Goal: Navigation & Orientation: Find specific page/section

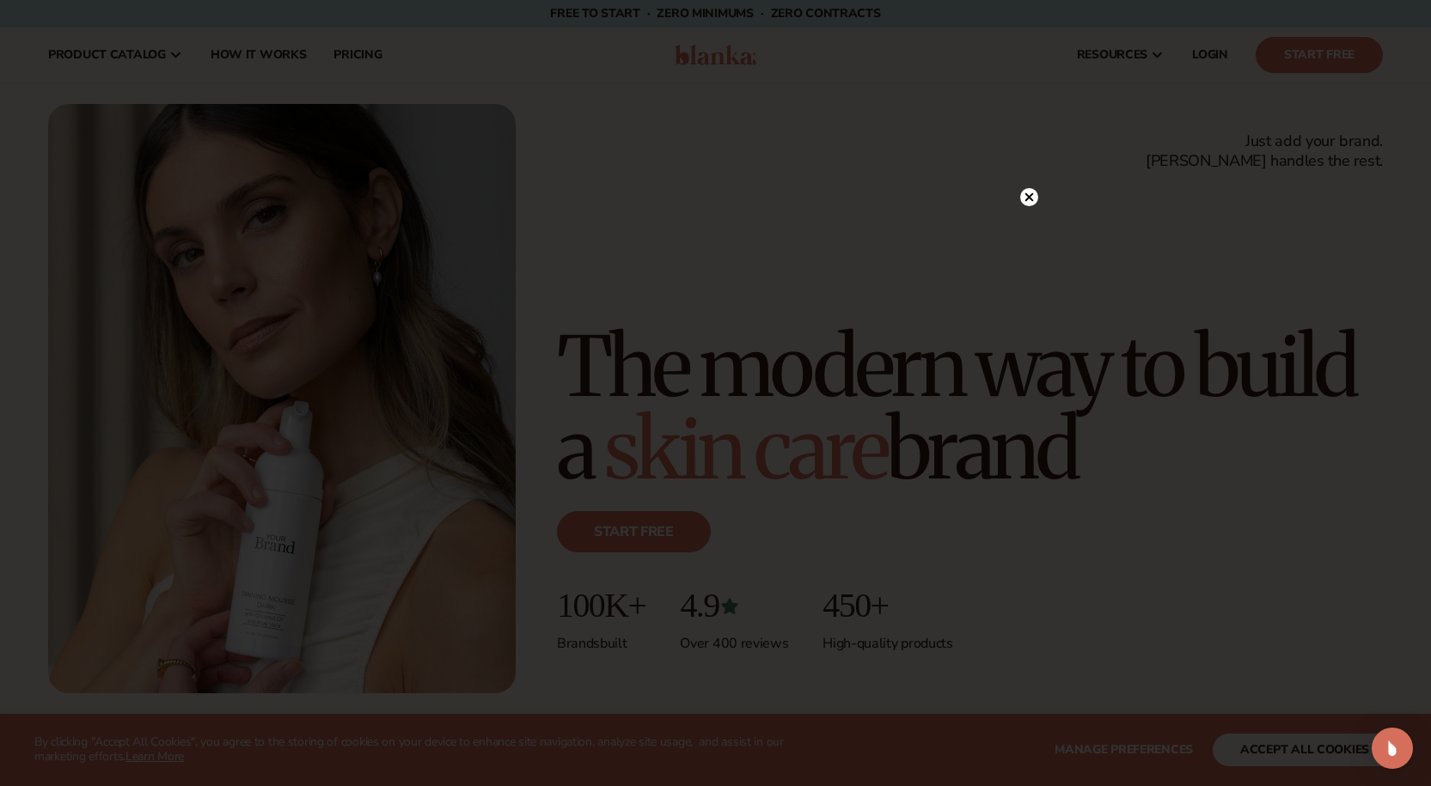
click at [1021, 202] on circle at bounding box center [1029, 197] width 18 height 18
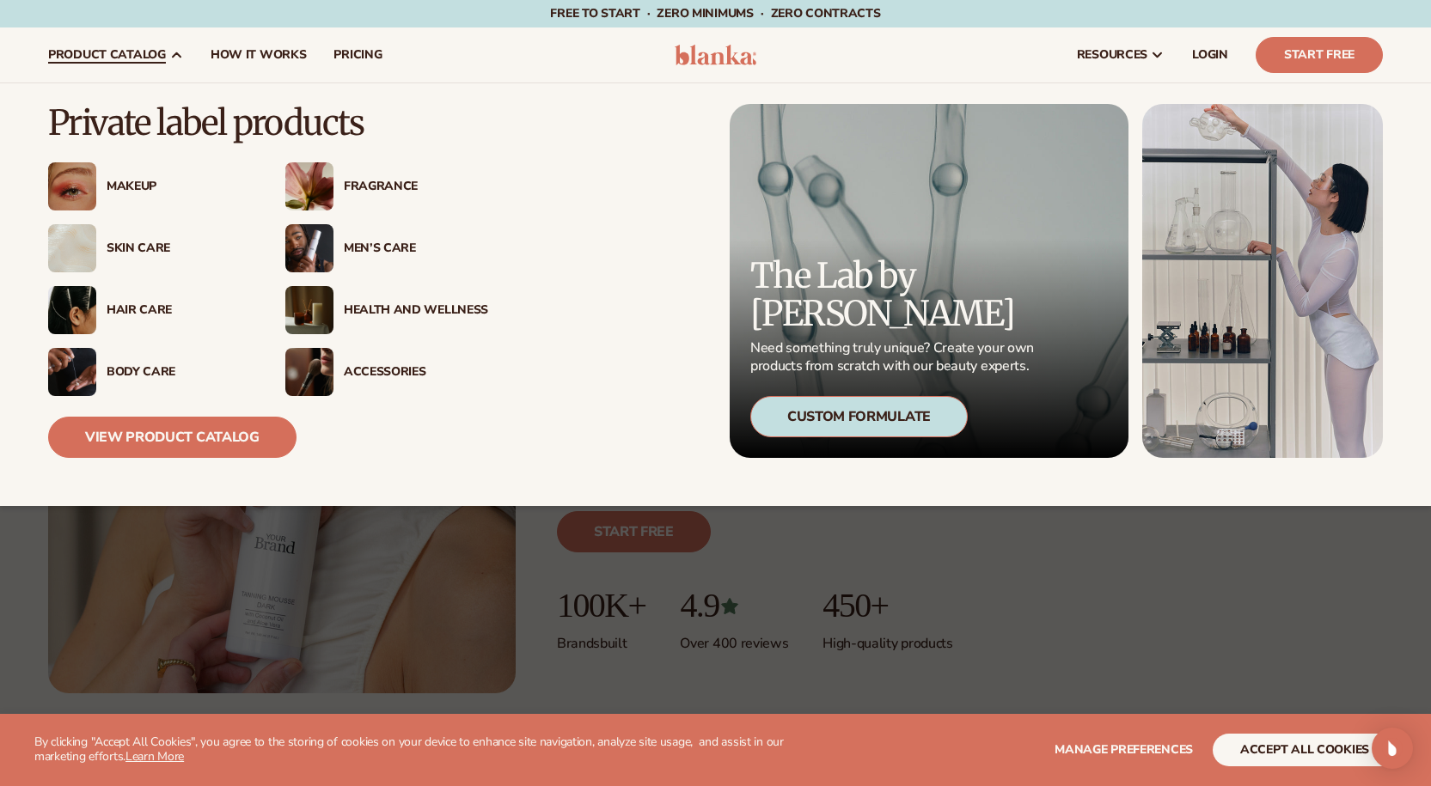
click at [138, 308] on div "Hair Care" at bounding box center [179, 310] width 144 height 15
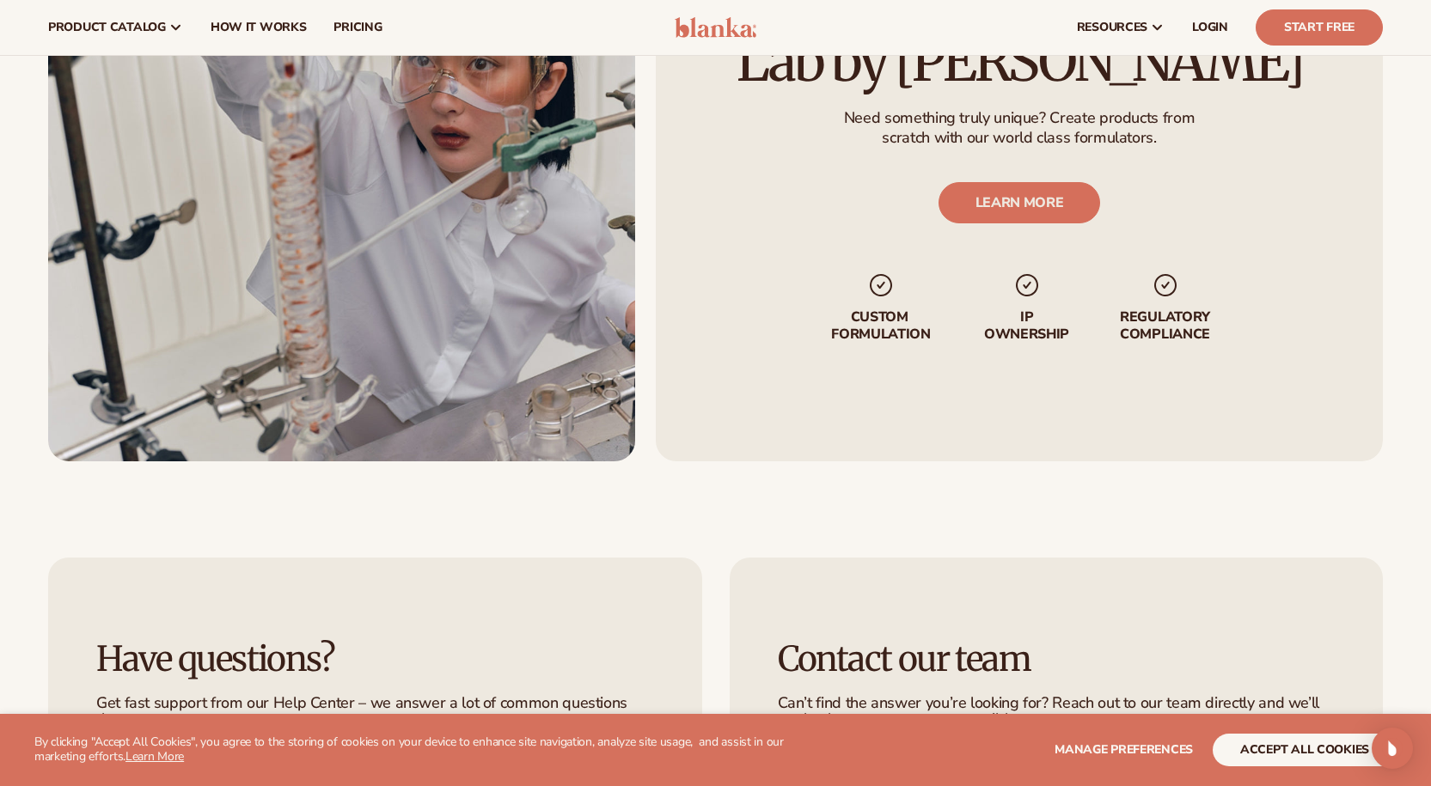
scroll to position [2149, 0]
